Goal: Transaction & Acquisition: Purchase product/service

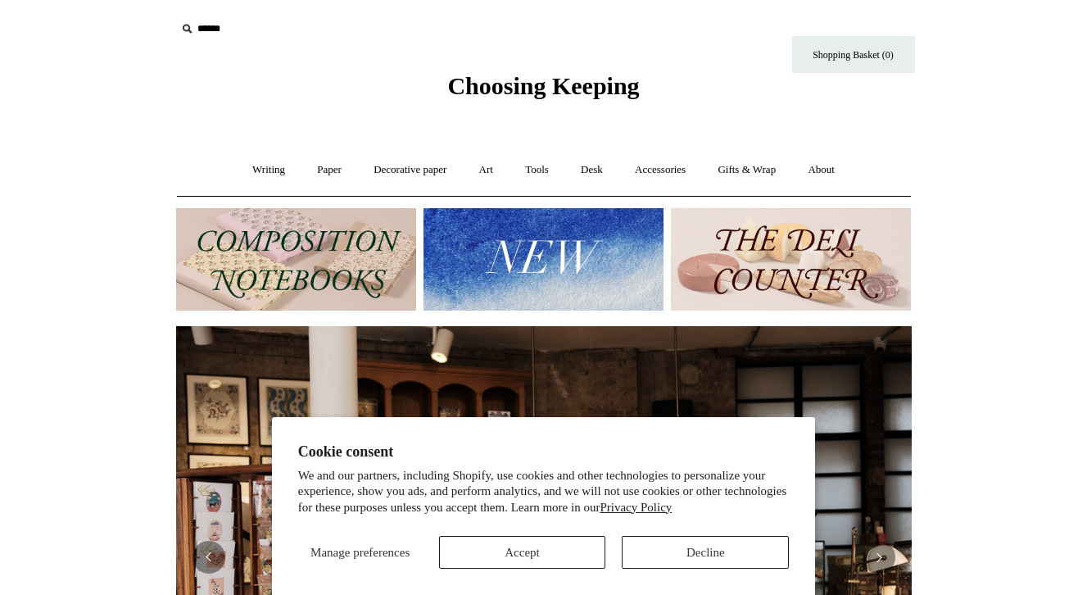
click at [735, 555] on button "Decline" at bounding box center [705, 552] width 167 height 33
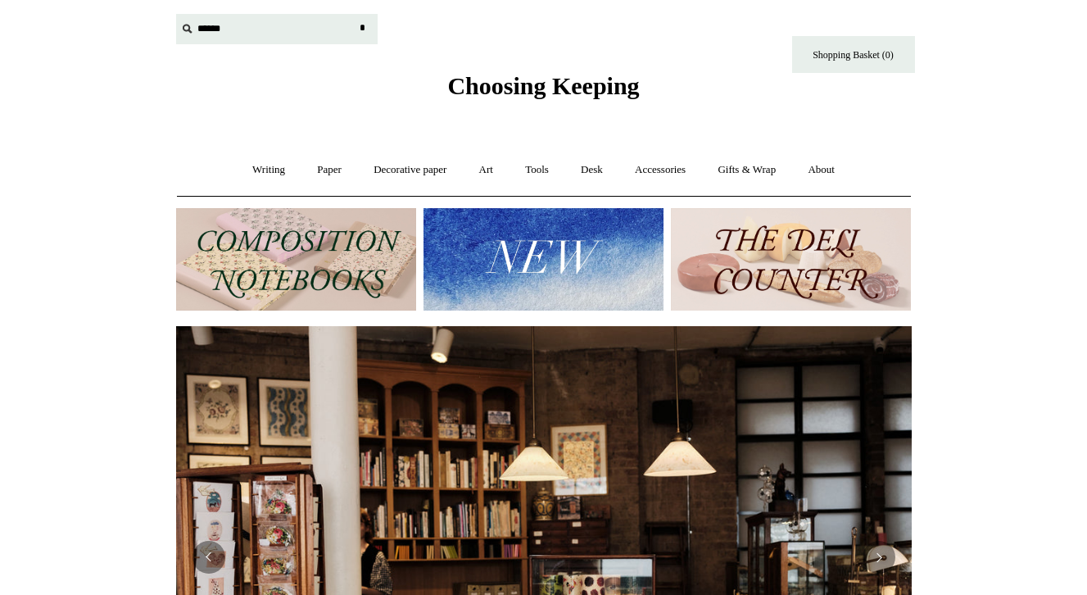
click at [223, 31] on input "text" at bounding box center [276, 29] width 201 height 30
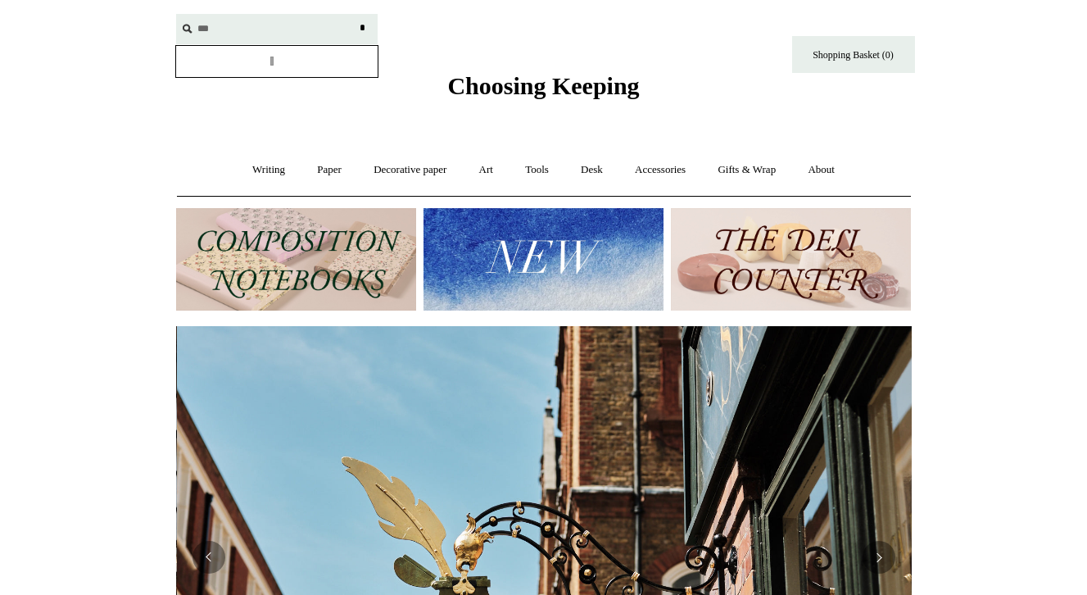
scroll to position [0, 735]
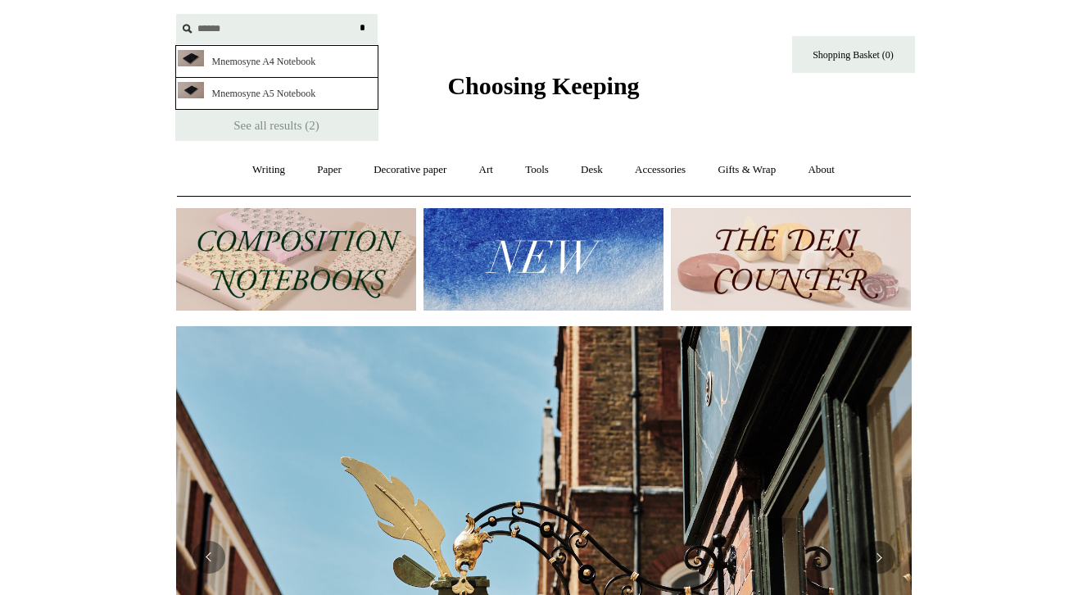
type input "******"
click at [233, 91] on link "Mnemosyne A5 Notebook" at bounding box center [276, 94] width 203 height 32
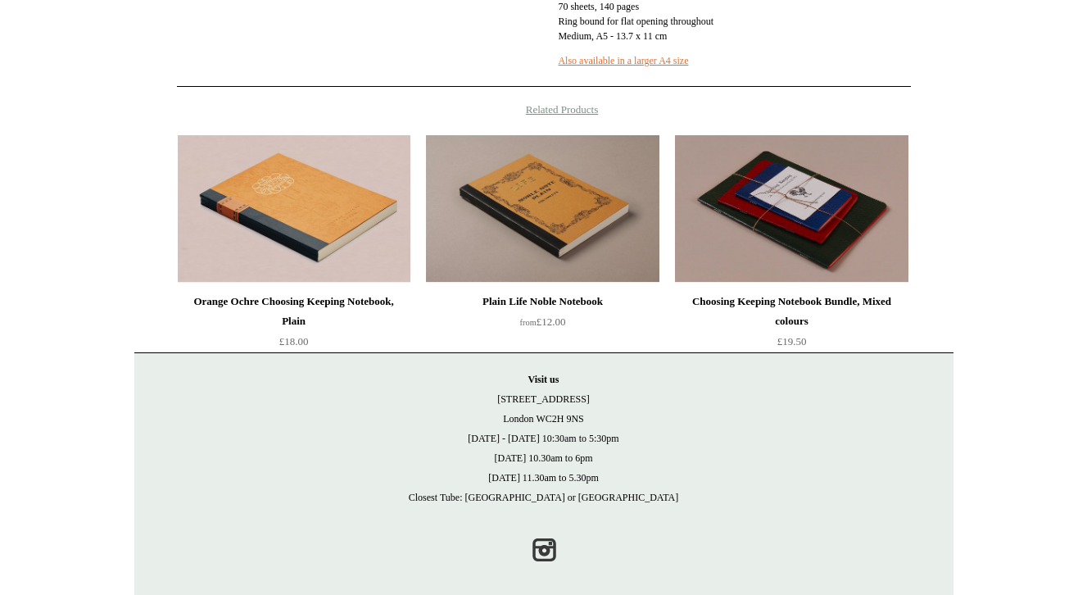
scroll to position [669, 0]
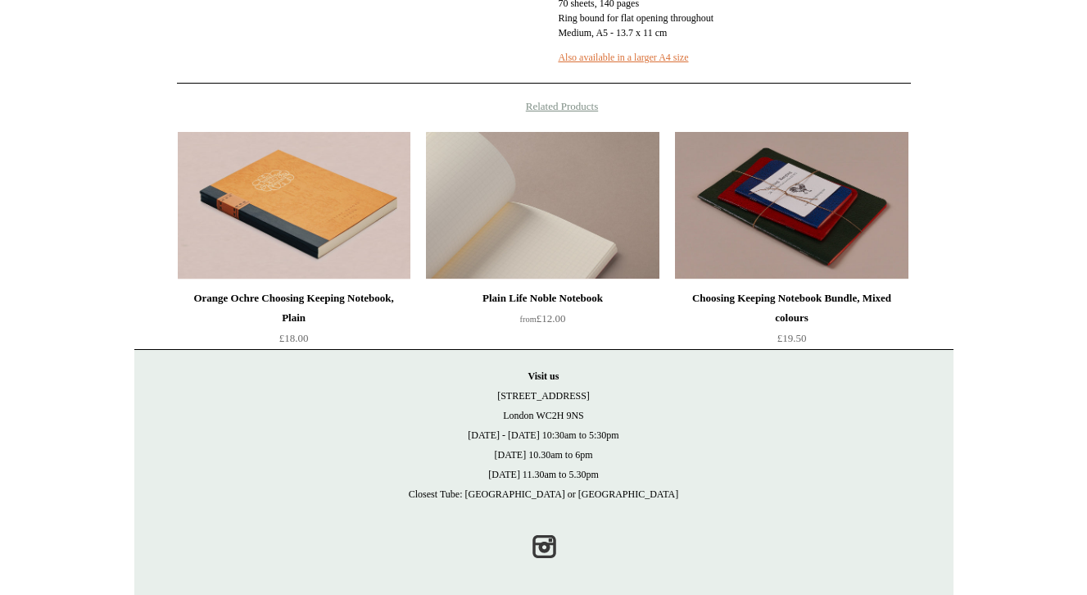
click at [552, 269] on img at bounding box center [542, 205] width 233 height 147
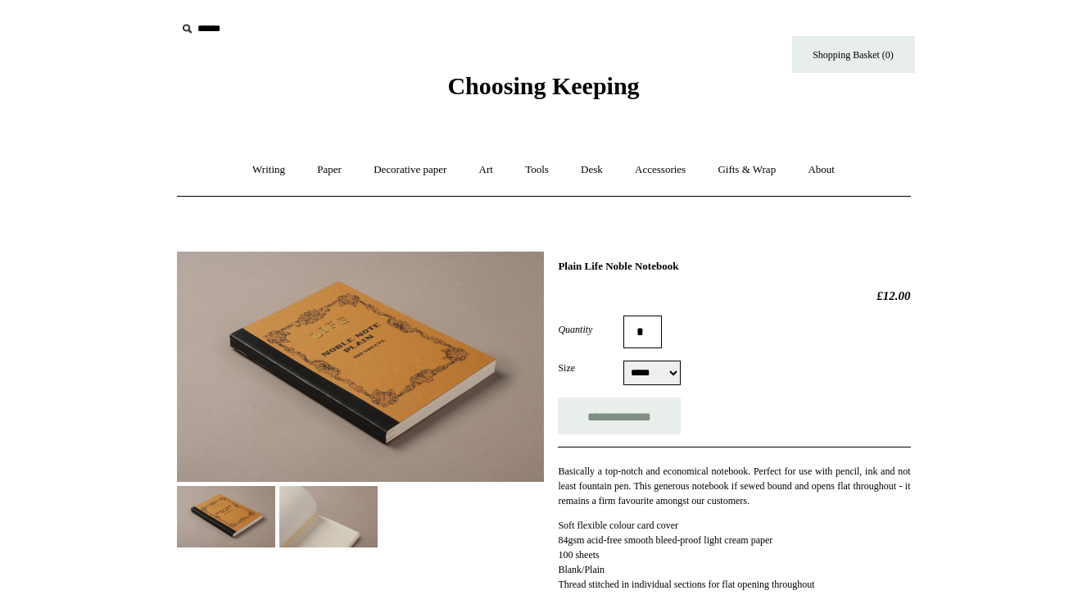
click at [405, 391] on img at bounding box center [360, 366] width 367 height 230
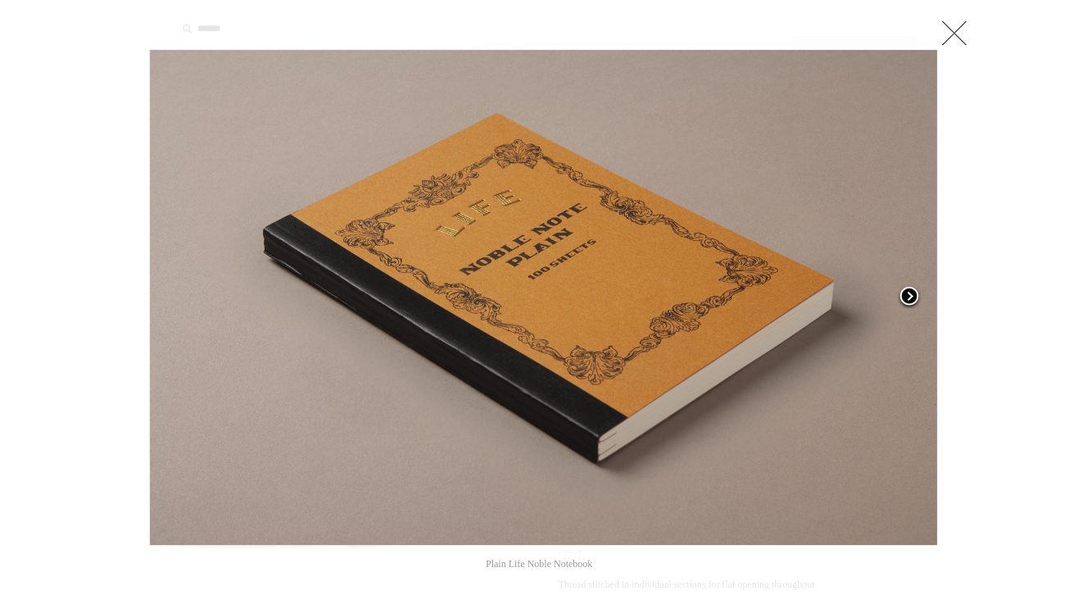
click at [909, 297] on span at bounding box center [909, 297] width 25 height 25
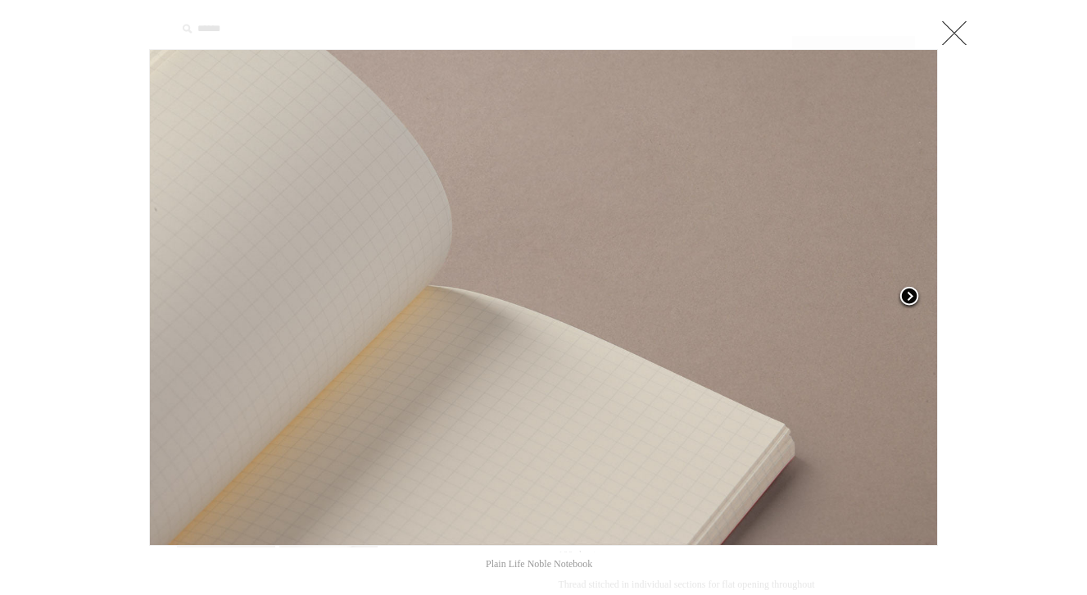
click at [909, 297] on span at bounding box center [909, 297] width 25 height 25
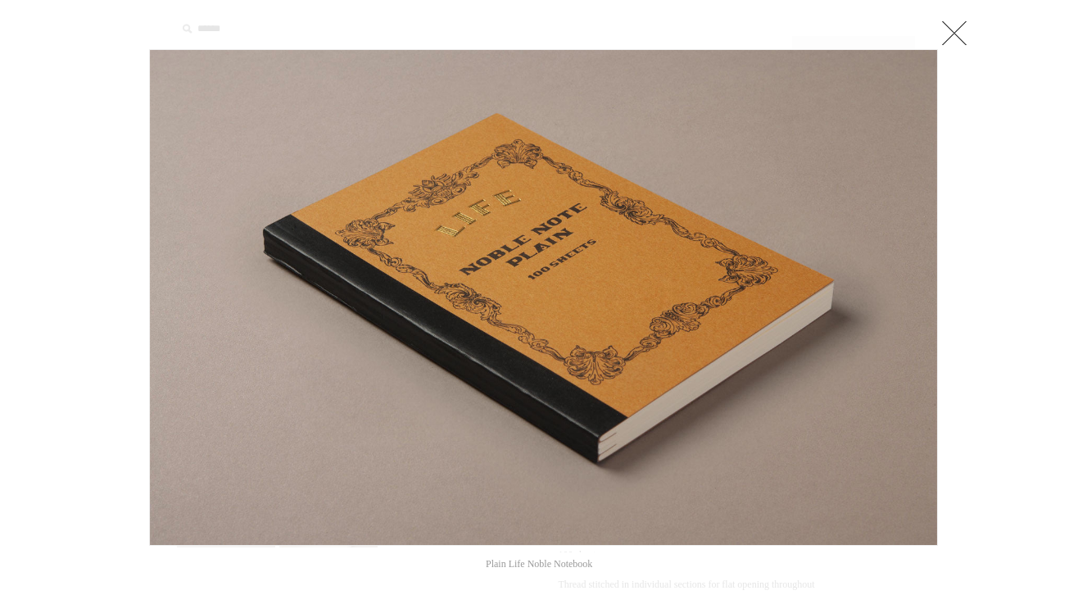
click at [960, 28] on link at bounding box center [954, 32] width 33 height 33
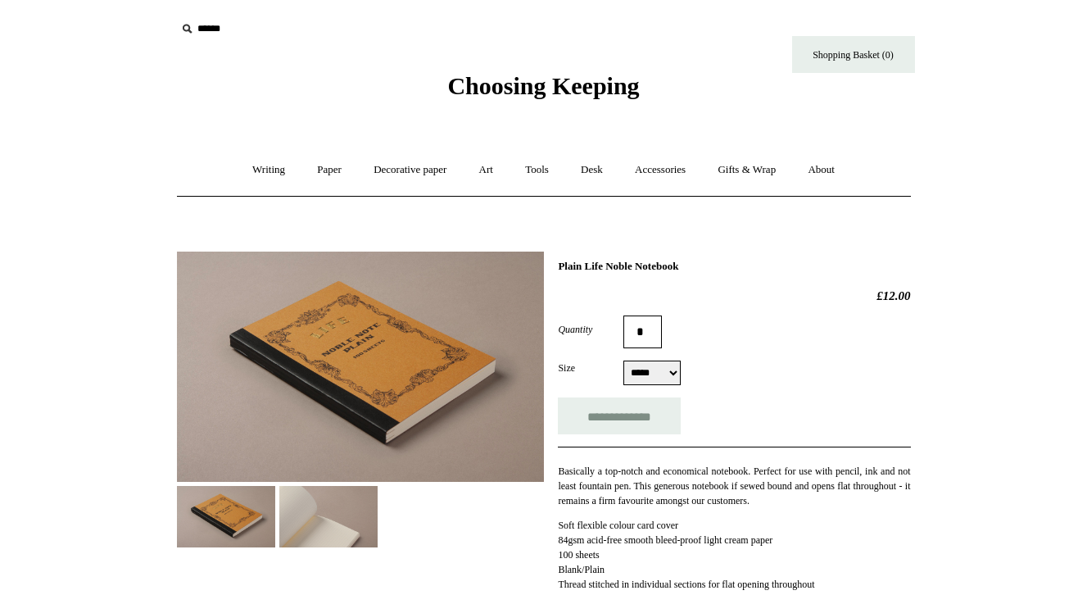
click at [197, 24] on input "text" at bounding box center [276, 29] width 201 height 30
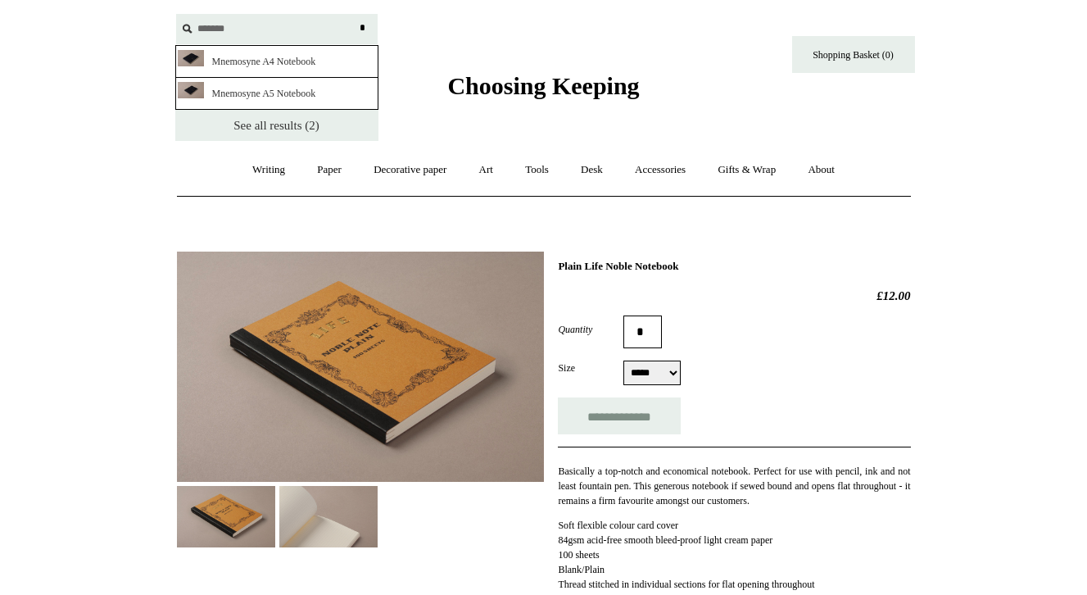
type input "*******"
click at [267, 119] on link "See all results (2)" at bounding box center [276, 125] width 203 height 31
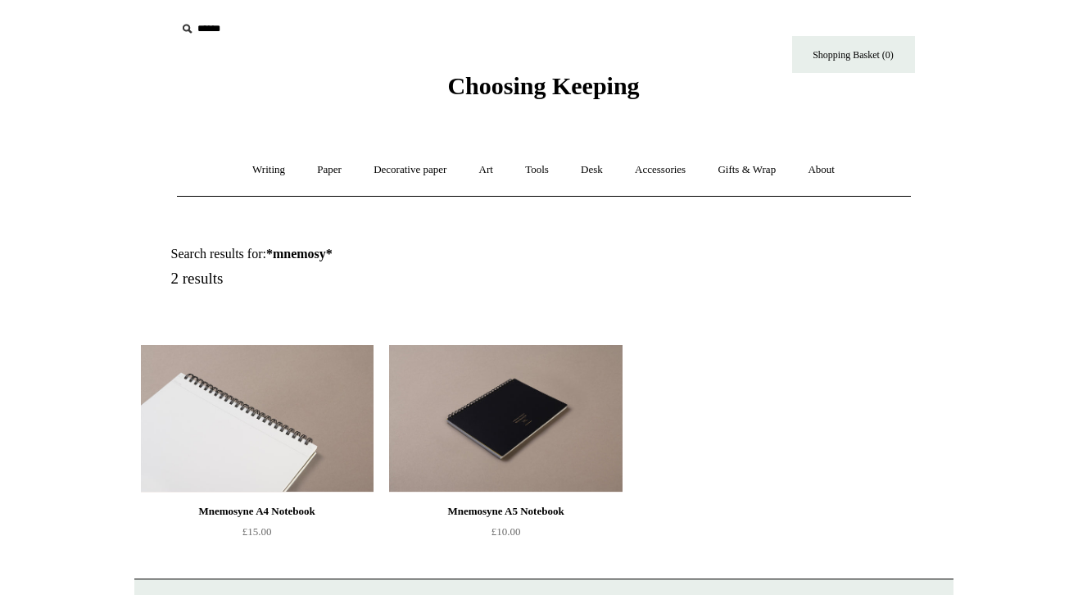
click at [281, 426] on img at bounding box center [257, 418] width 233 height 147
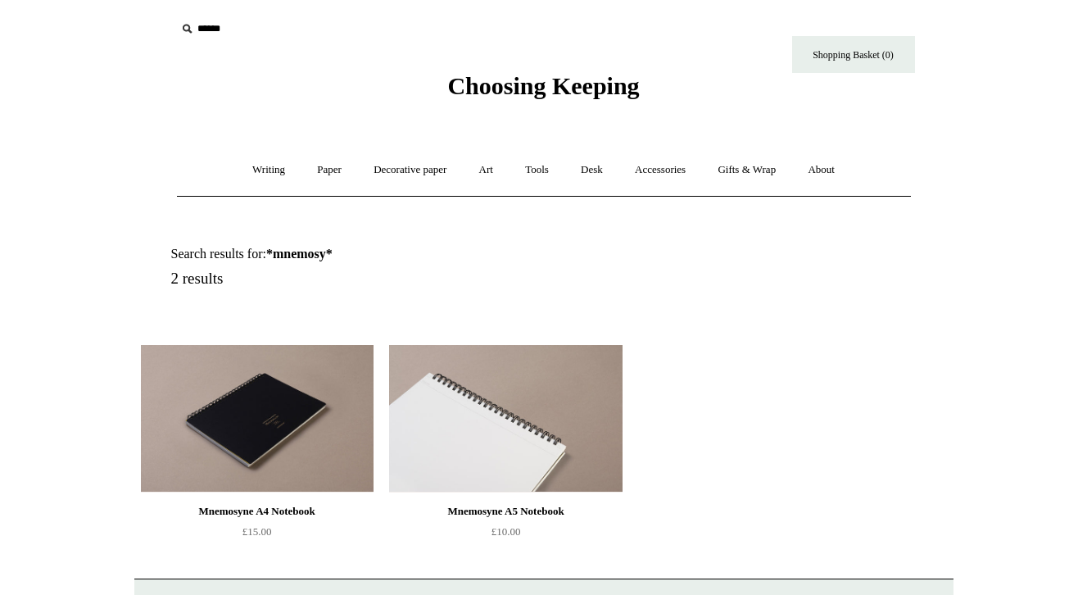
click at [498, 422] on img at bounding box center [505, 418] width 233 height 147
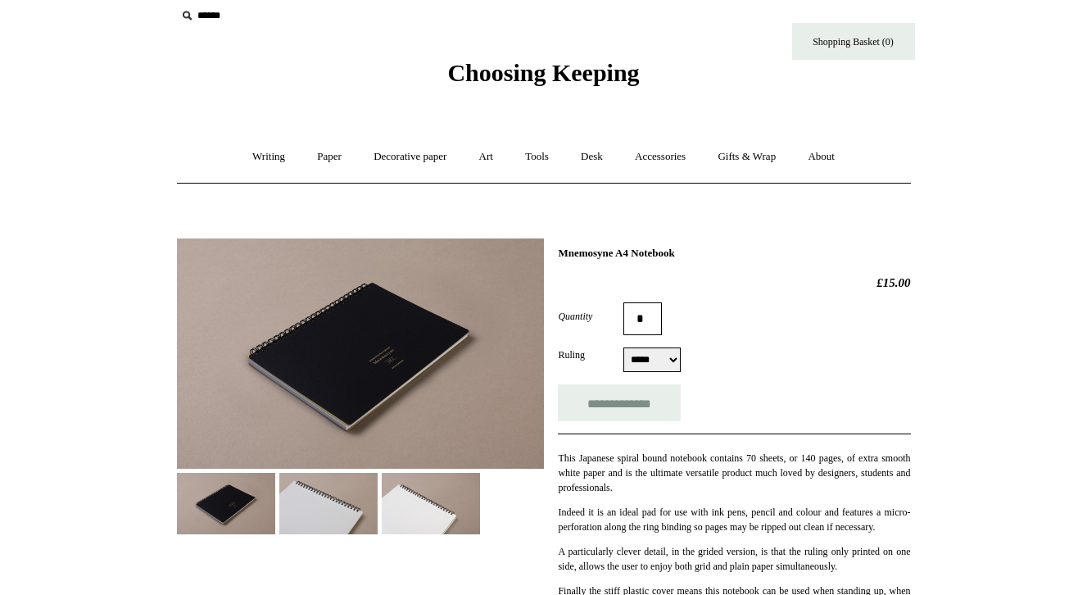
scroll to position [52, 0]
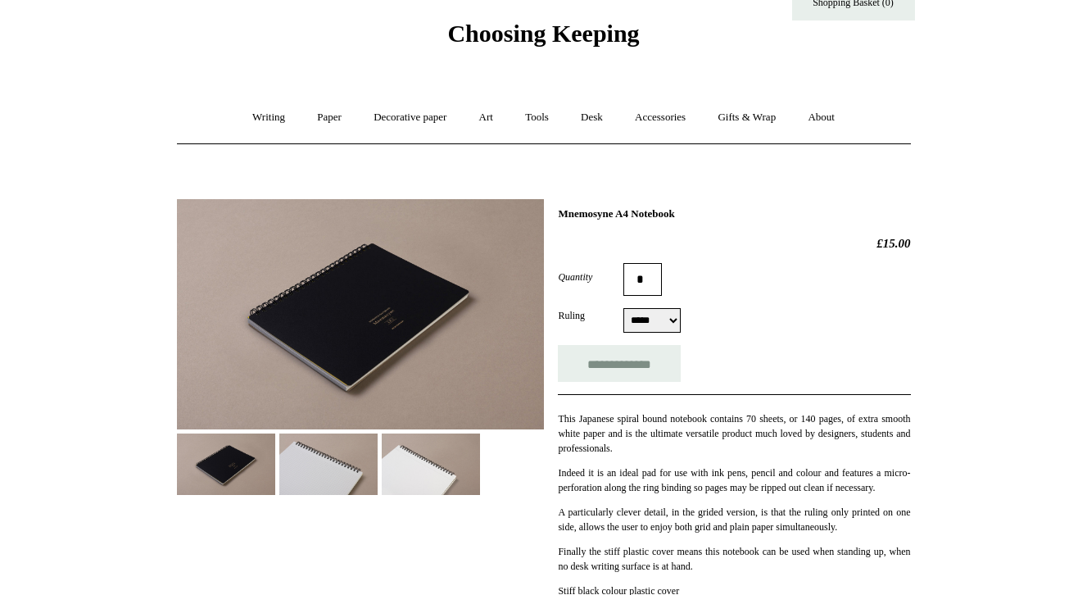
click at [310, 483] on img at bounding box center [328, 463] width 98 height 61
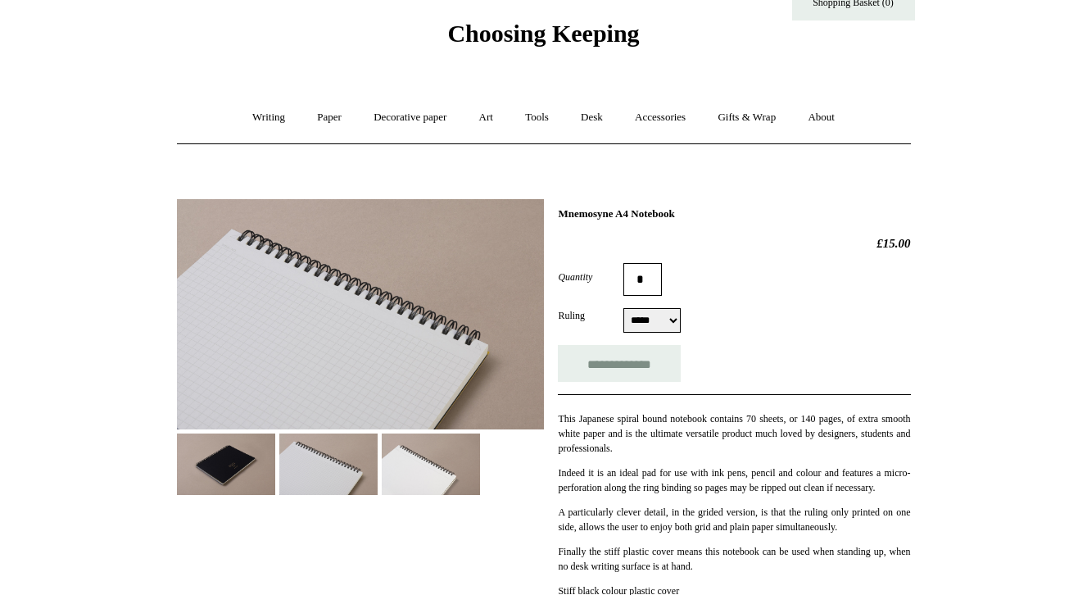
click at [437, 458] on img at bounding box center [431, 463] width 98 height 61
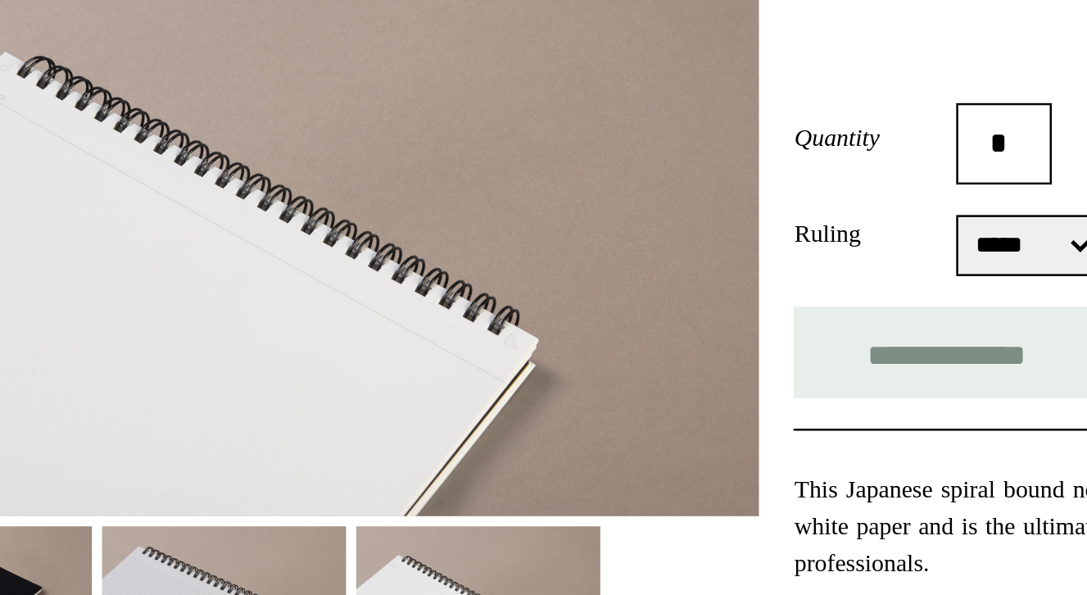
scroll to position [69, 0]
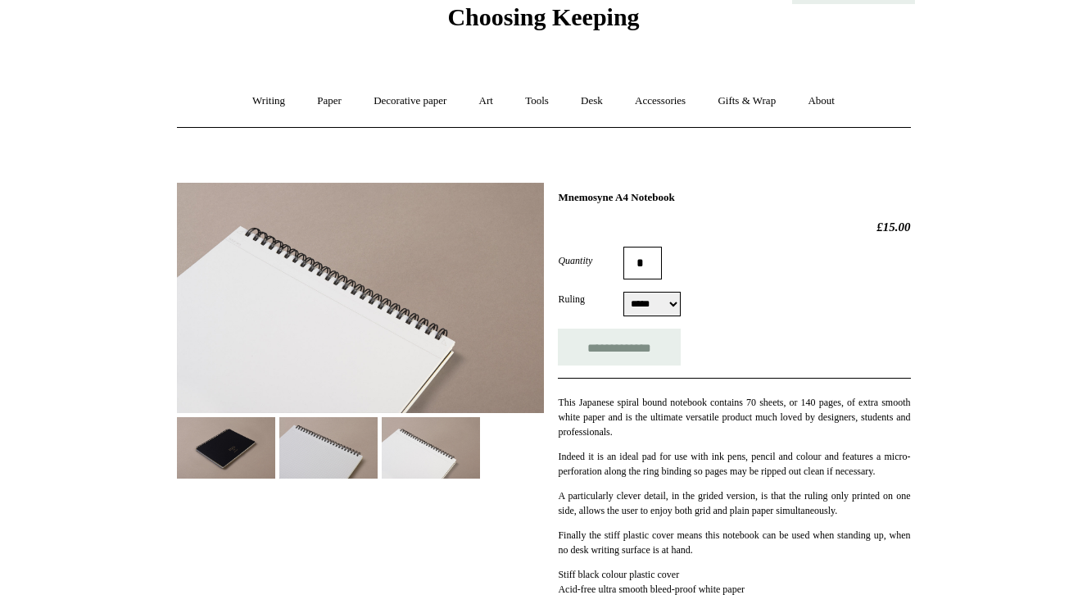
select select "****"
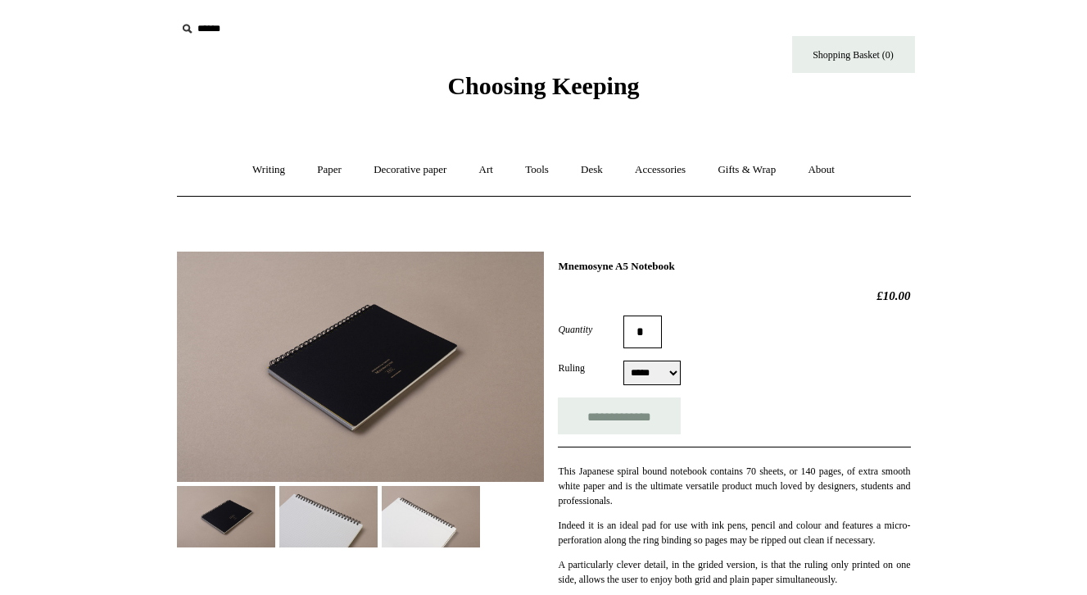
select select "****"
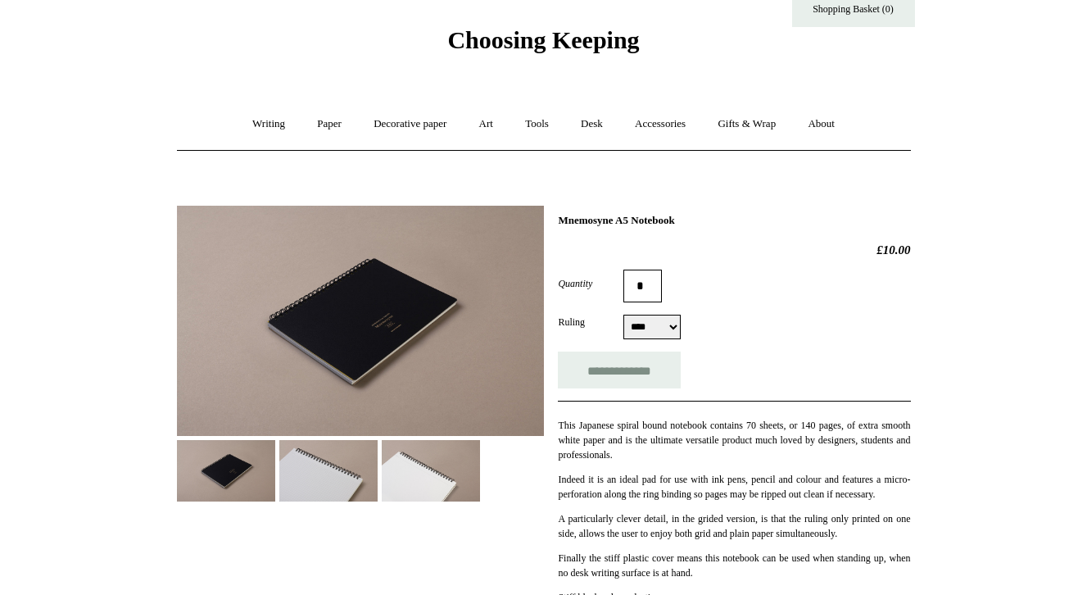
scroll to position [30, 0]
